Goal: Browse casually

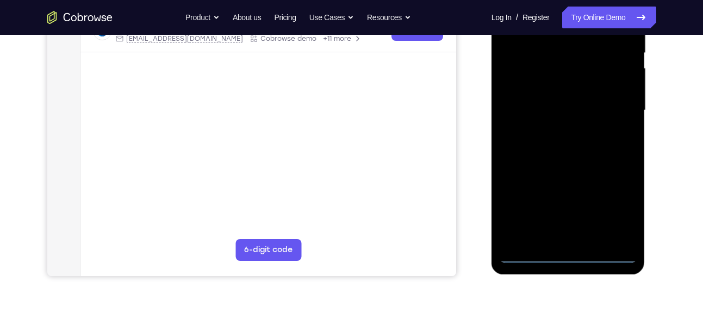
scroll to position [231, 0]
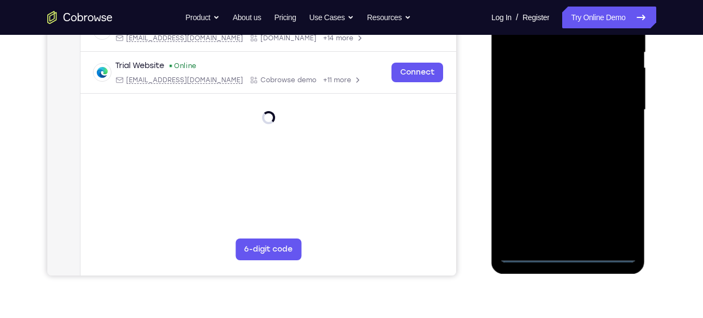
click at [562, 247] on div at bounding box center [568, 110] width 137 height 305
click at [565, 254] on div at bounding box center [568, 110] width 137 height 305
click at [609, 212] on div at bounding box center [568, 110] width 137 height 305
click at [615, 209] on div at bounding box center [568, 110] width 137 height 305
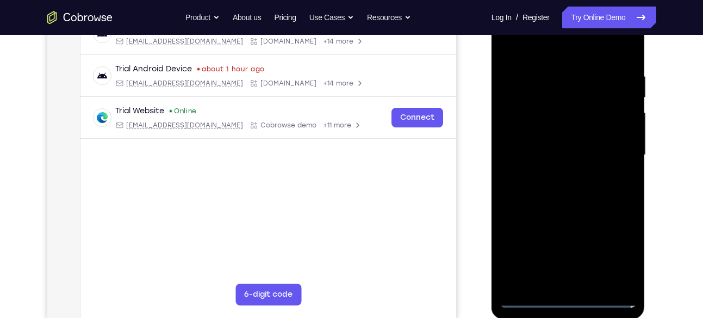
scroll to position [182, 0]
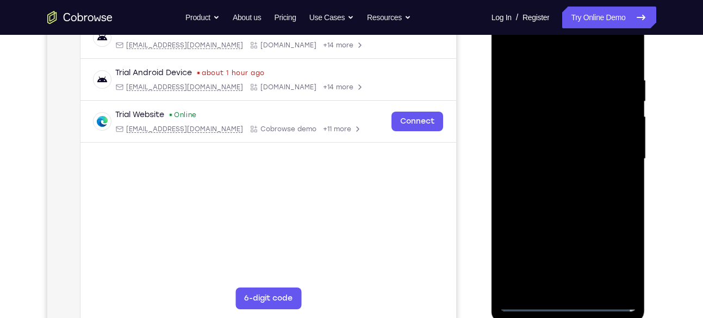
click at [617, 254] on div at bounding box center [568, 159] width 137 height 305
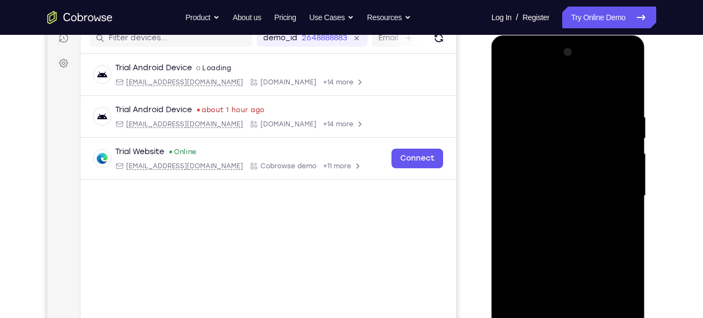
click at [555, 92] on div at bounding box center [568, 196] width 137 height 305
click at [619, 186] on div at bounding box center [568, 196] width 137 height 305
click at [555, 216] on div at bounding box center [568, 196] width 137 height 305
click at [569, 187] on div at bounding box center [568, 196] width 137 height 305
click at [568, 176] on div at bounding box center [568, 196] width 137 height 305
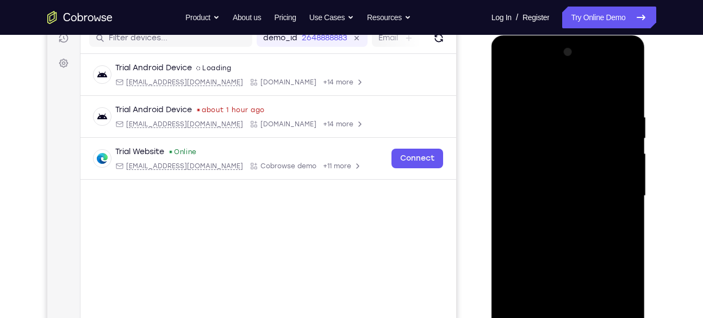
click at [556, 197] on div at bounding box center [568, 196] width 137 height 305
click at [558, 228] on div at bounding box center [568, 196] width 137 height 305
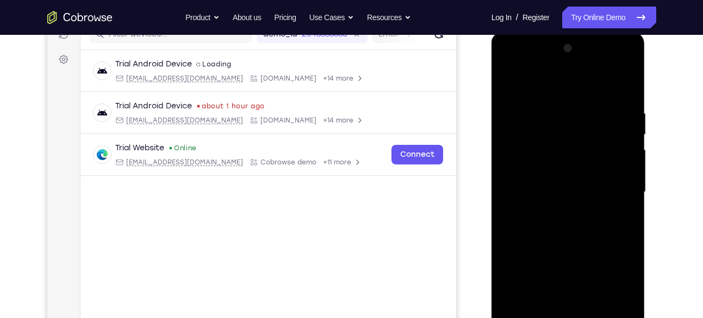
click at [625, 203] on div at bounding box center [568, 192] width 137 height 305
click at [582, 190] on div at bounding box center [568, 192] width 137 height 305
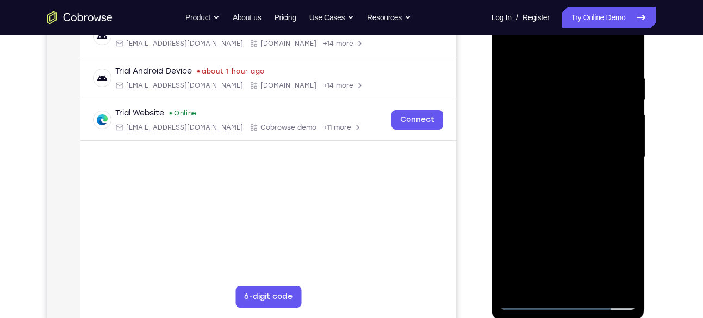
scroll to position [186, 0]
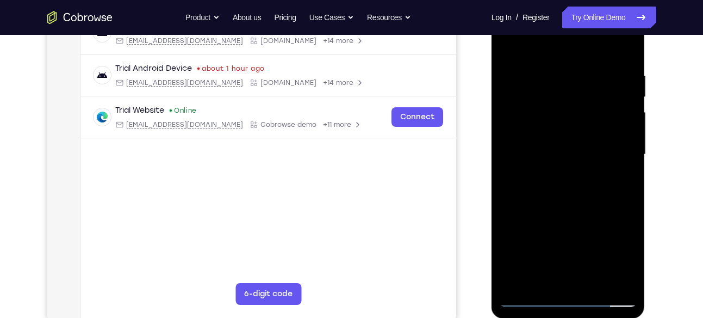
click at [556, 153] on div at bounding box center [568, 154] width 137 height 305
click at [557, 191] on div at bounding box center [568, 154] width 137 height 305
click at [557, 150] on div at bounding box center [568, 154] width 137 height 305
click at [571, 152] on div at bounding box center [568, 154] width 137 height 305
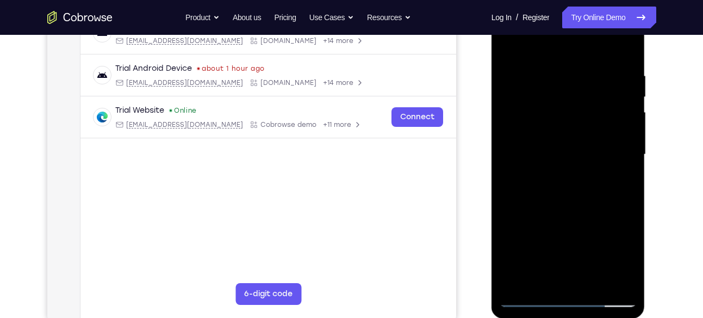
click at [579, 160] on div at bounding box center [568, 154] width 137 height 305
click at [579, 184] on div at bounding box center [568, 154] width 137 height 305
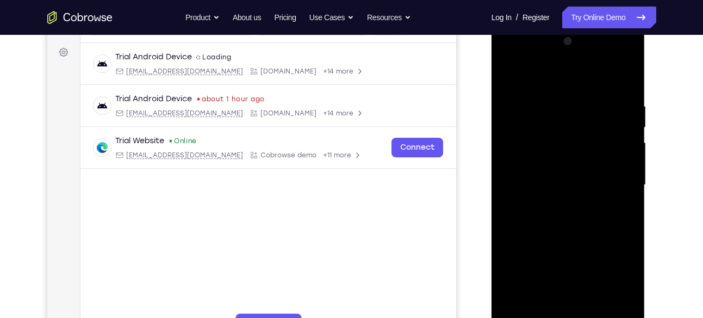
scroll to position [156, 0]
click at [566, 154] on div at bounding box center [568, 184] width 137 height 305
click at [559, 171] on div at bounding box center [568, 184] width 137 height 305
click at [523, 96] on div at bounding box center [568, 184] width 137 height 305
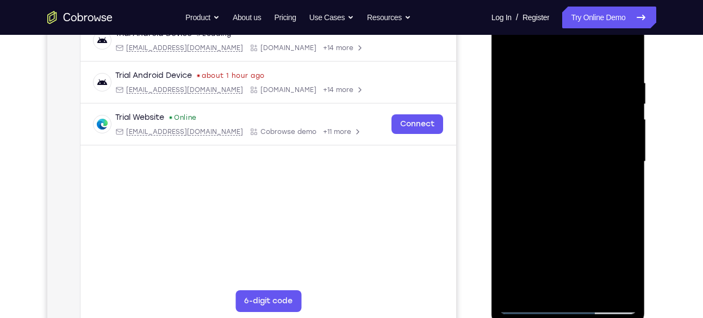
scroll to position [184, 0]
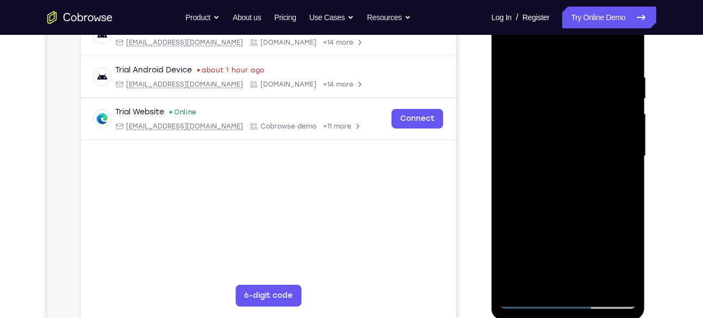
click at [591, 208] on div at bounding box center [568, 156] width 137 height 305
click at [624, 59] on div at bounding box center [568, 156] width 137 height 305
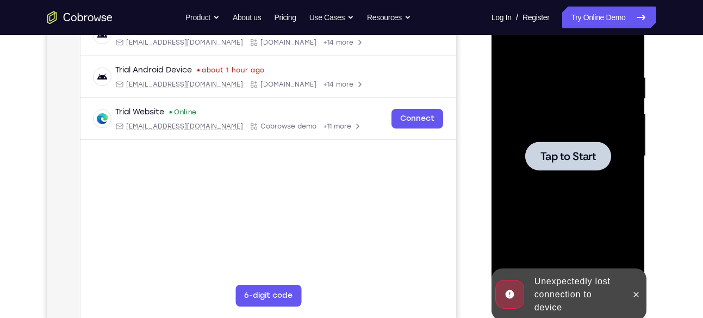
click at [590, 90] on div at bounding box center [568, 156] width 137 height 305
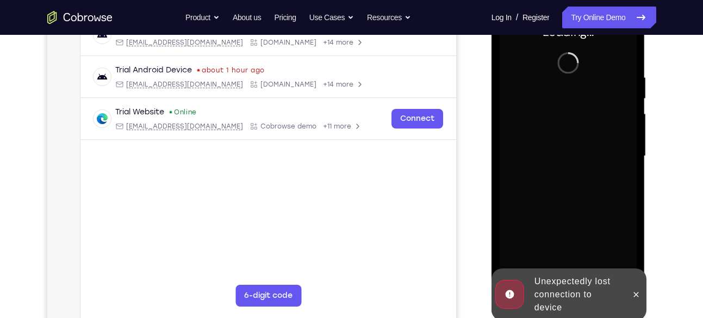
scroll to position [129, 0]
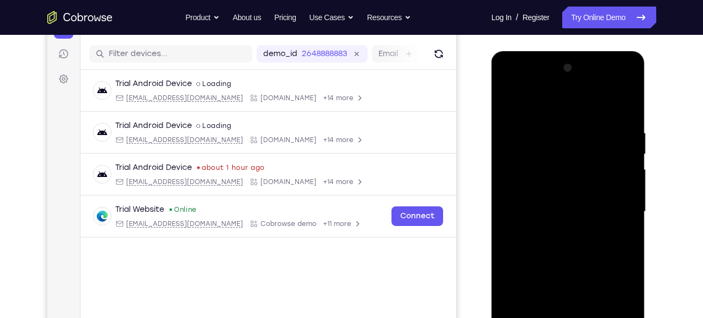
click at [565, 317] on div at bounding box center [568, 211] width 137 height 305
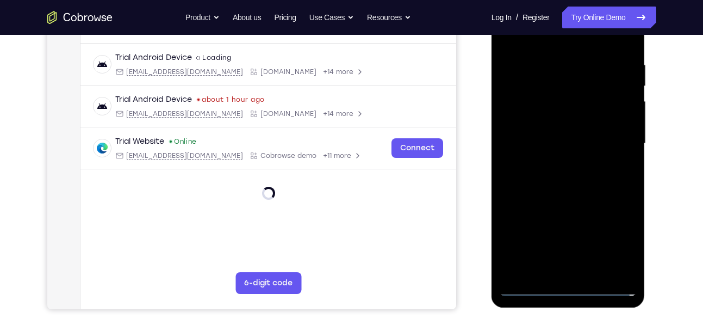
click at [684, 145] on div "Your Support Agent Your Customer Web iOS Android Next Steps We’d be happy to gi…" at bounding box center [352, 197] width 696 height 718
click at [562, 284] on div at bounding box center [568, 143] width 137 height 305
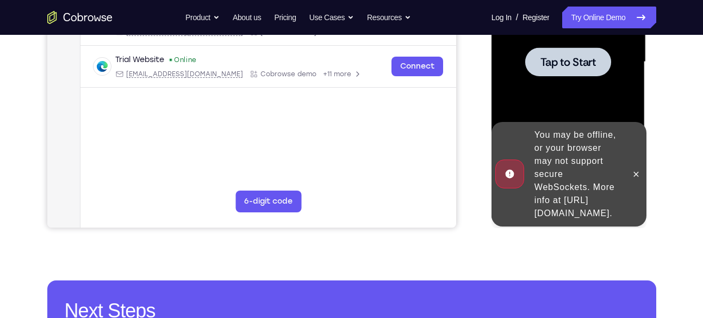
scroll to position [152, 0]
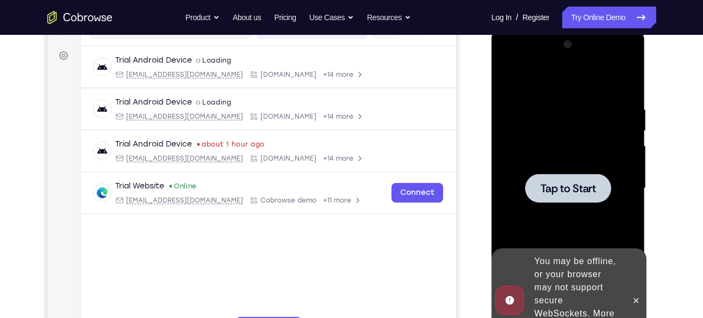
click at [559, 91] on div at bounding box center [568, 188] width 137 height 305
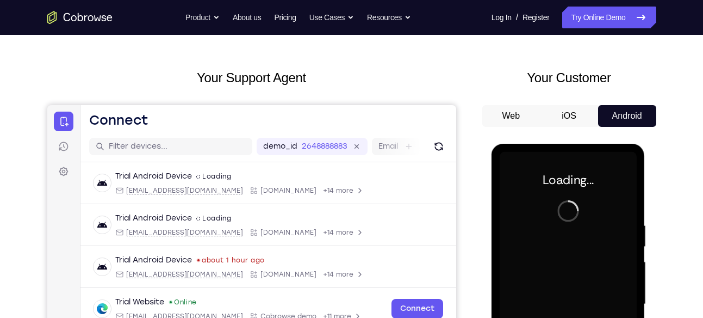
scroll to position [34, 0]
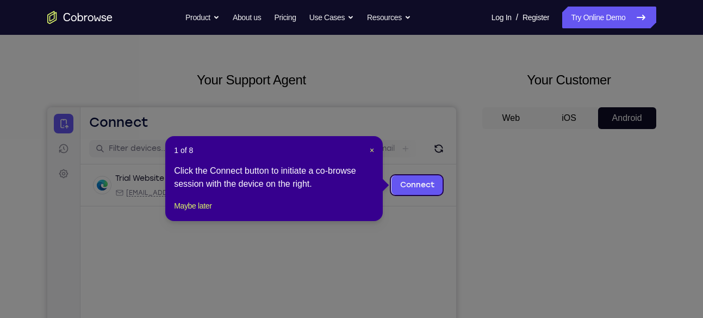
drag, startPoint x: 588, startPoint y: 138, endPoint x: 594, endPoint y: 252, distance: 113.9
click at [594, 252] on icon at bounding box center [356, 159] width 712 height 318
click at [372, 151] on span "×" at bounding box center [372, 150] width 4 height 9
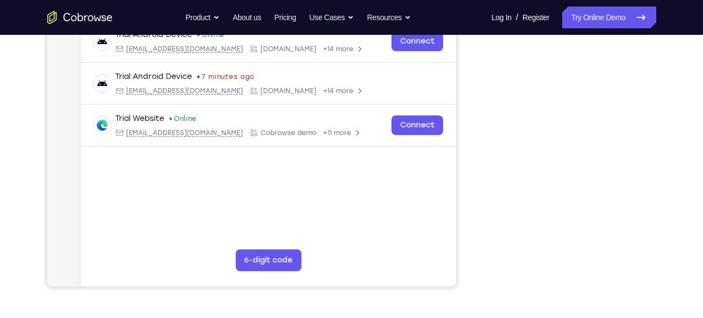
scroll to position [223, 0]
